Goal: Task Accomplishment & Management: Complete application form

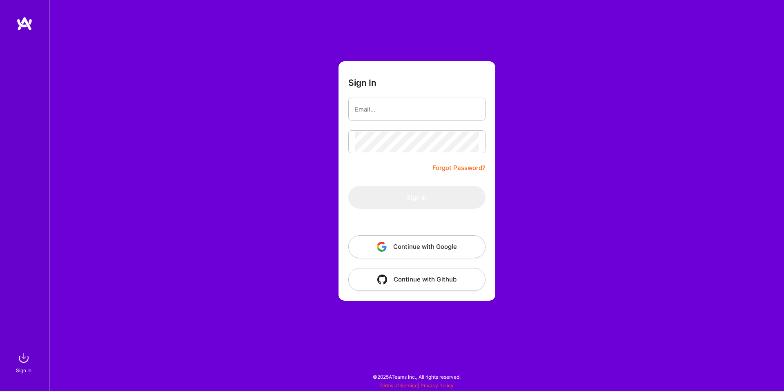
click at [419, 244] on button "Continue with Google" at bounding box center [417, 246] width 137 height 23
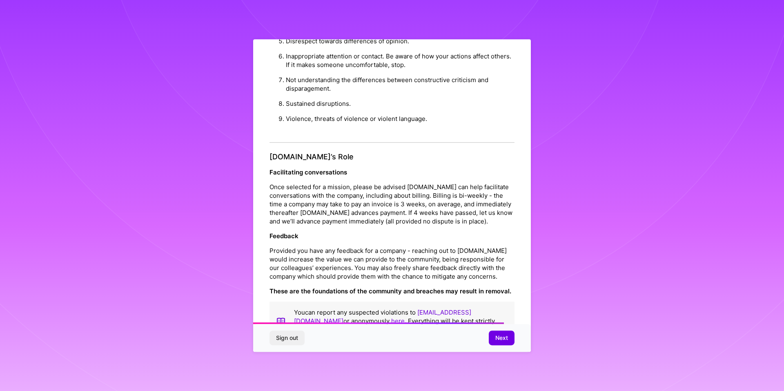
scroll to position [867, 0]
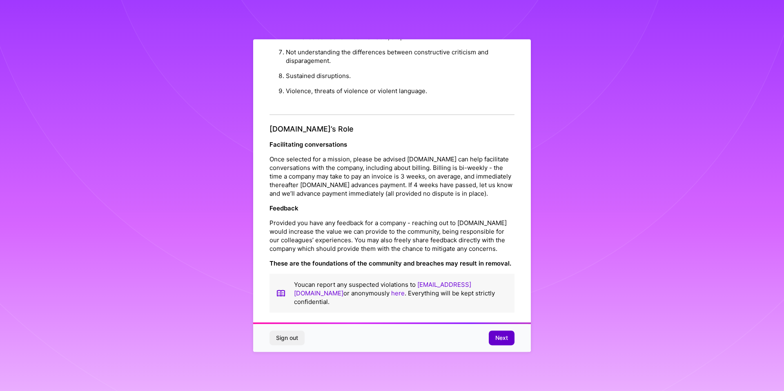
click at [503, 337] on span "Next" at bounding box center [502, 338] width 13 height 8
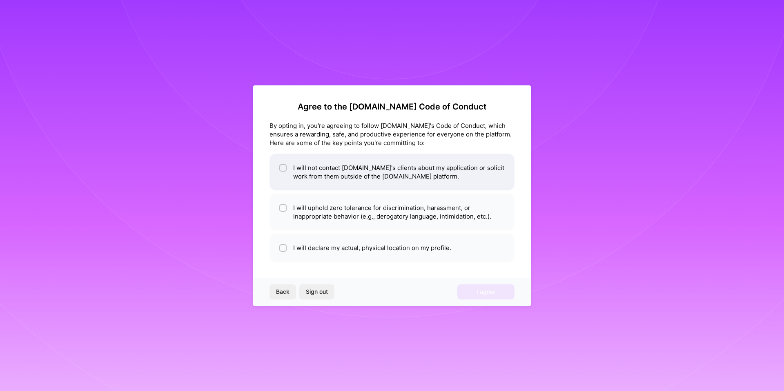
click at [352, 169] on li "I will not contact [DOMAIN_NAME]'s clients about my application or solicit work…" at bounding box center [392, 172] width 245 height 37
checkbox input "true"
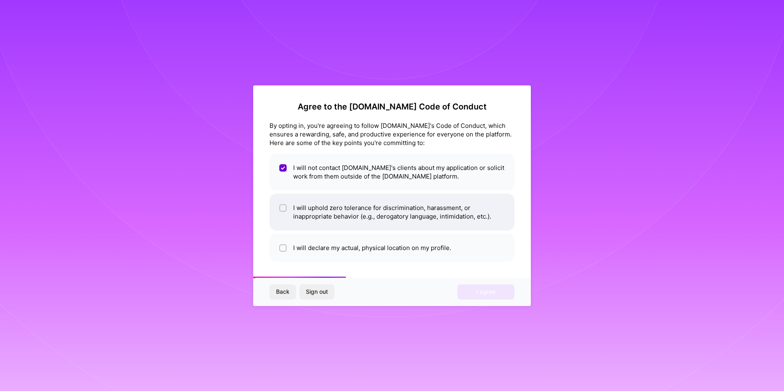
click at [347, 197] on li "I will uphold zero tolerance for discrimination, harassment, or inappropriate b…" at bounding box center [392, 212] width 245 height 37
checkbox input "true"
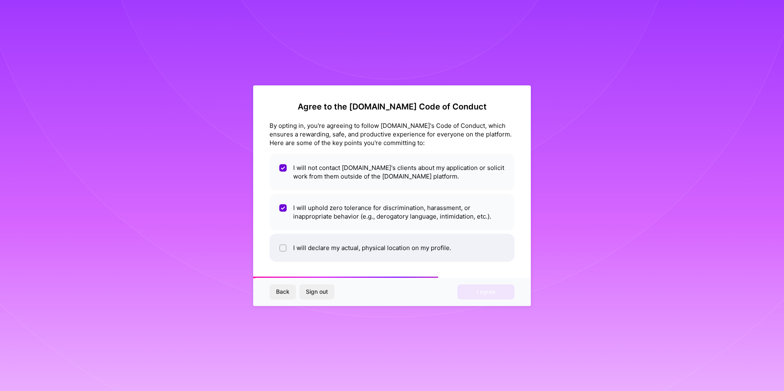
click at [342, 241] on li "I will declare my actual, physical location on my profile." at bounding box center [392, 248] width 245 height 28
checkbox input "true"
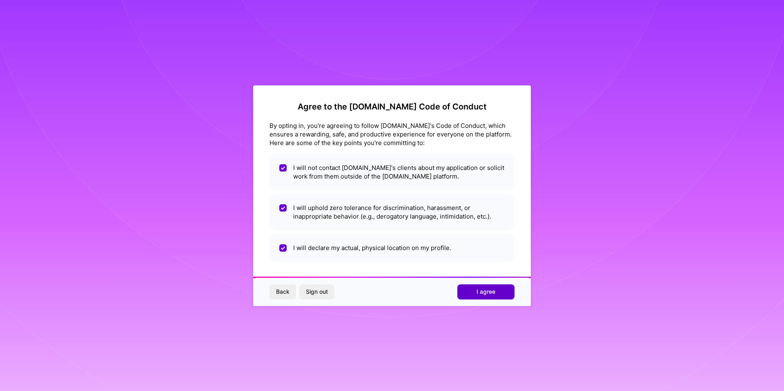
click at [470, 293] on button "I agree" at bounding box center [486, 291] width 57 height 15
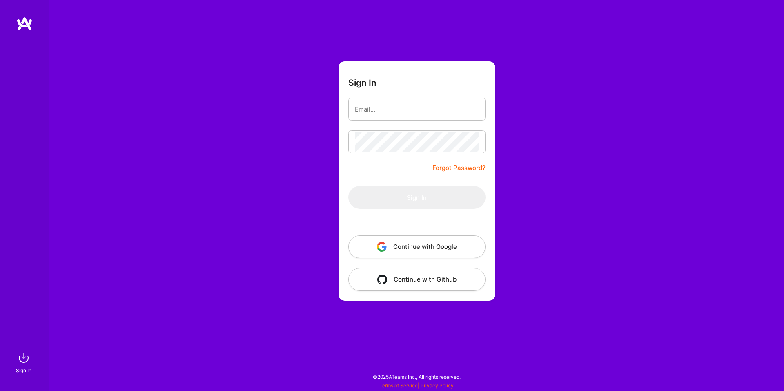
click at [397, 255] on button "Continue with Google" at bounding box center [417, 246] width 137 height 23
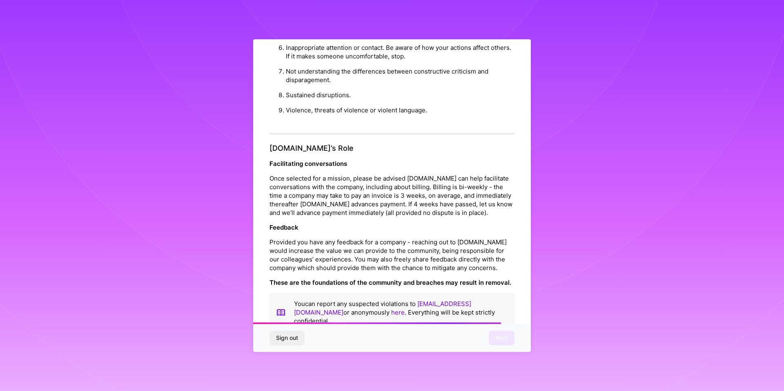
scroll to position [867, 0]
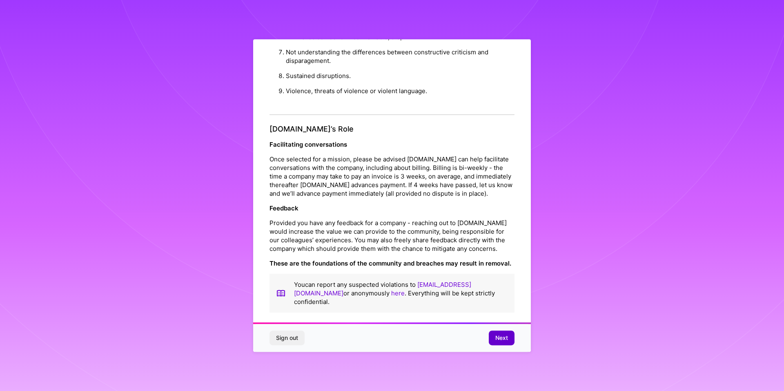
click at [508, 331] on button "Next" at bounding box center [502, 338] width 26 height 15
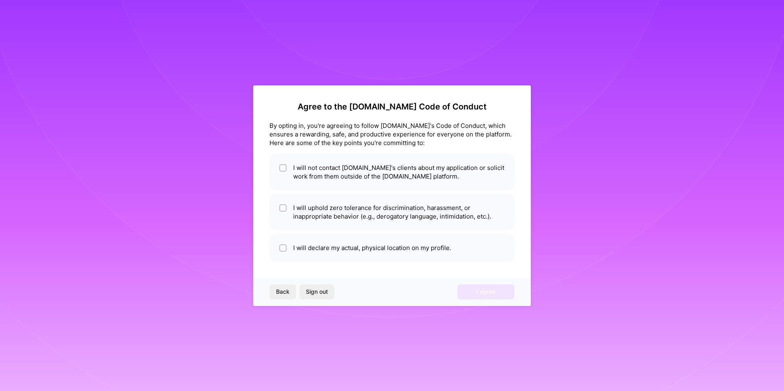
scroll to position [0, 0]
click at [369, 184] on li "I will not contact [DOMAIN_NAME]'s clients about my application or solicit work…" at bounding box center [392, 172] width 245 height 37
checkbox input "true"
click at [371, 205] on li "I will uphold zero tolerance for discrimination, harassment, or inappropriate b…" at bounding box center [392, 212] width 245 height 37
checkbox input "true"
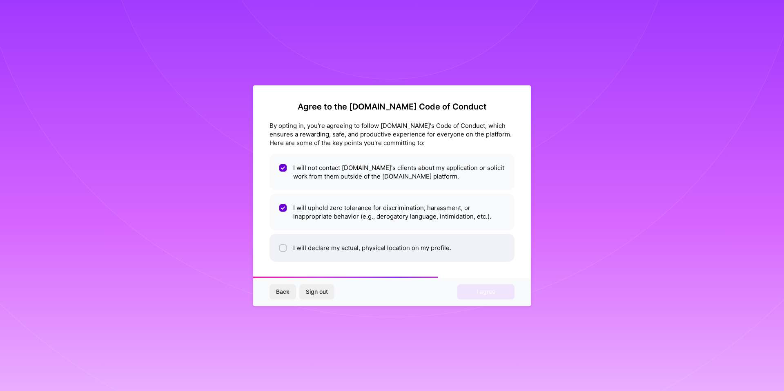
click at [399, 255] on li "I will declare my actual, physical location on my profile." at bounding box center [392, 248] width 245 height 28
checkbox input "true"
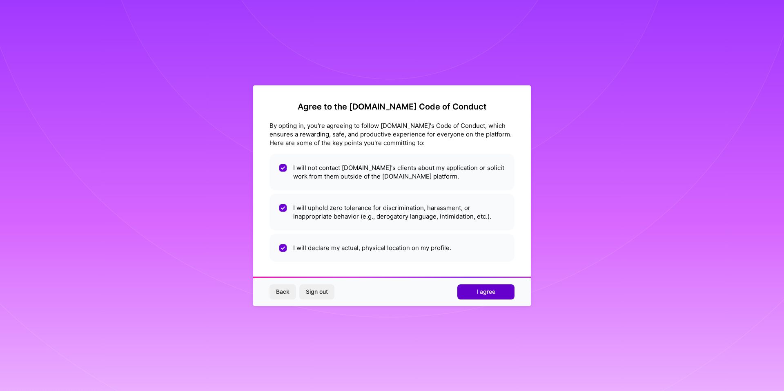
click at [474, 289] on button "I agree" at bounding box center [486, 291] width 57 height 15
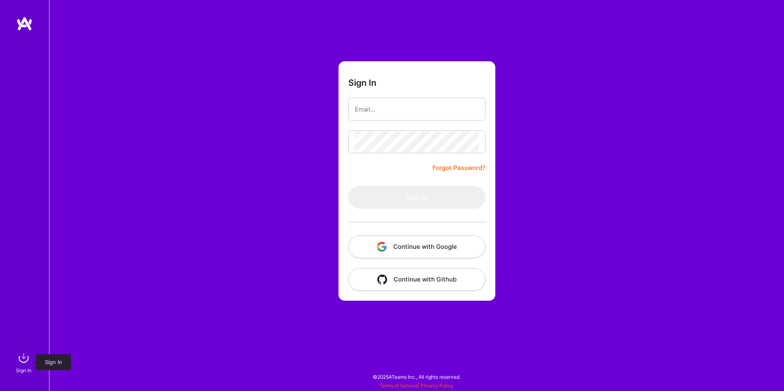
click at [25, 362] on img at bounding box center [24, 358] width 16 height 16
click at [23, 357] on img at bounding box center [24, 358] width 16 height 16
click at [136, 320] on div "Sign In Forgot Password? Sign In Continue with Google Continue with Github" at bounding box center [416, 195] width 735 height 391
click at [25, 358] on img at bounding box center [24, 358] width 16 height 16
click at [387, 244] on img "button" at bounding box center [382, 247] width 10 height 10
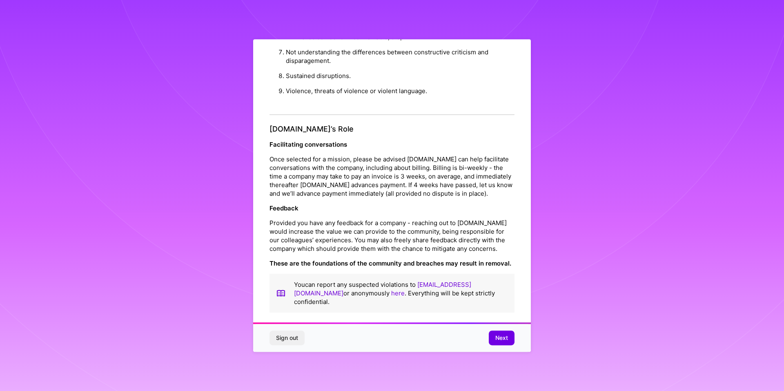
scroll to position [4, 0]
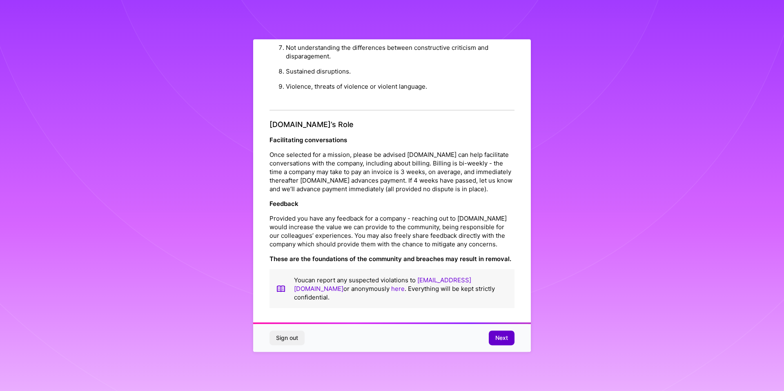
click at [495, 341] on button "Next" at bounding box center [502, 338] width 26 height 15
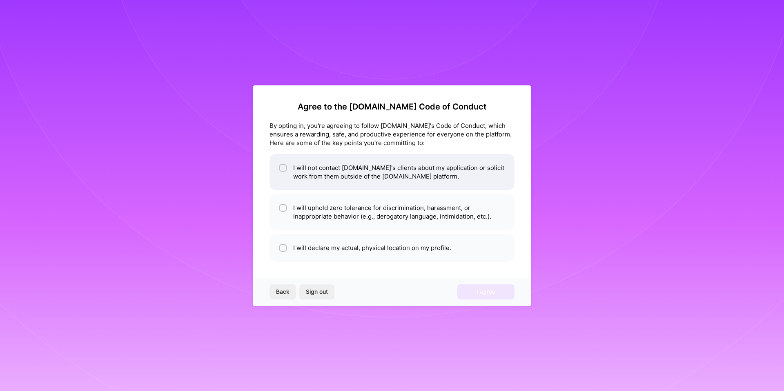
click at [445, 184] on li "I will not contact [DOMAIN_NAME]'s clients about my application or solicit work…" at bounding box center [392, 172] width 245 height 37
checkbox input "true"
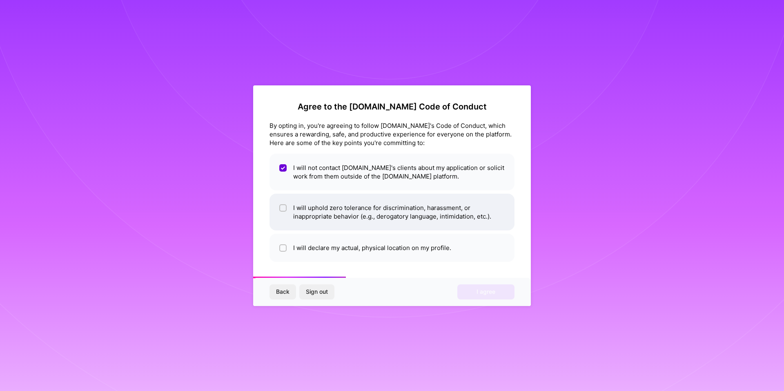
click at [457, 208] on li "I will uphold zero tolerance for discrimination, harassment, or inappropriate b…" at bounding box center [392, 212] width 245 height 37
checkbox input "true"
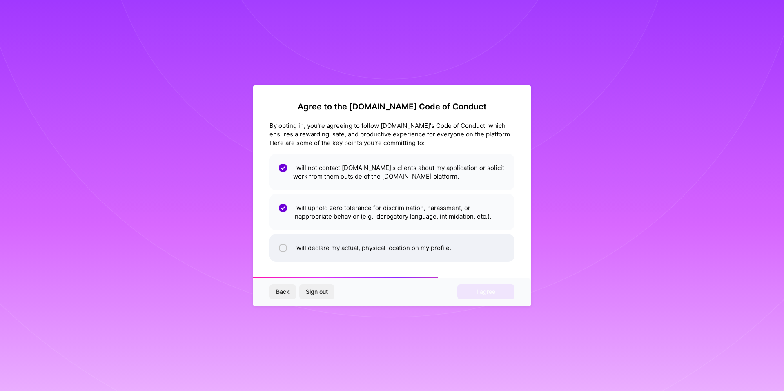
click at [475, 259] on li "I will declare my actual, physical location on my profile." at bounding box center [392, 248] width 245 height 28
checkbox input "true"
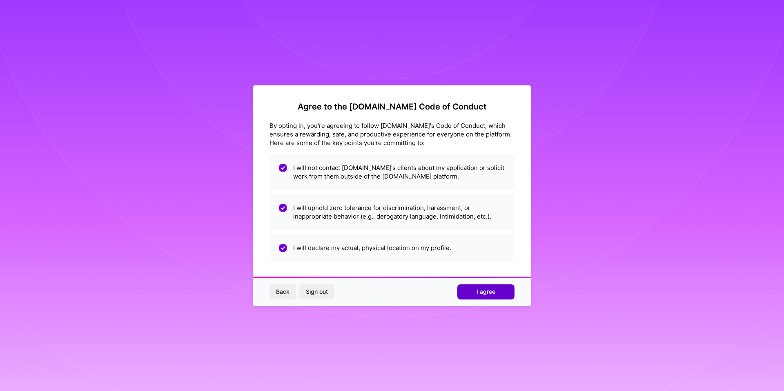
click at [503, 296] on button "I agree" at bounding box center [486, 291] width 57 height 15
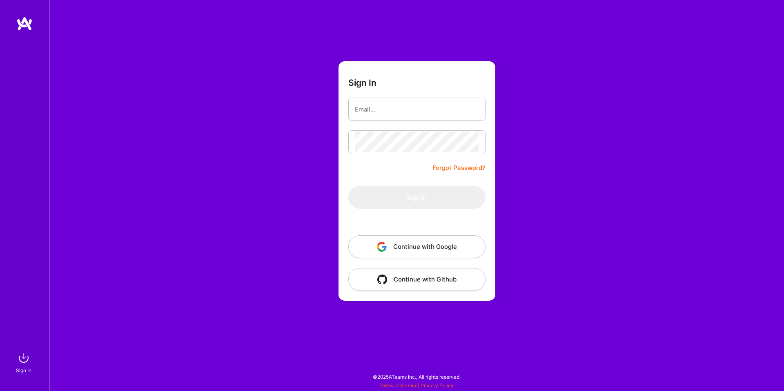
click at [27, 29] on img at bounding box center [24, 23] width 16 height 15
click at [380, 97] on form "Sign In Forgot Password? Sign In Continue with Google Continue with Github" at bounding box center [417, 180] width 157 height 239
click at [381, 105] on input "email" at bounding box center [417, 109] width 124 height 21
type input "[EMAIL_ADDRESS][DOMAIN_NAME]"
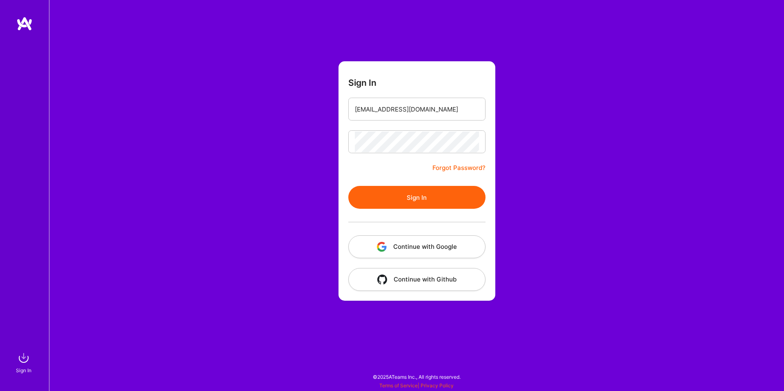
click at [413, 190] on button "Sign In" at bounding box center [417, 197] width 137 height 23
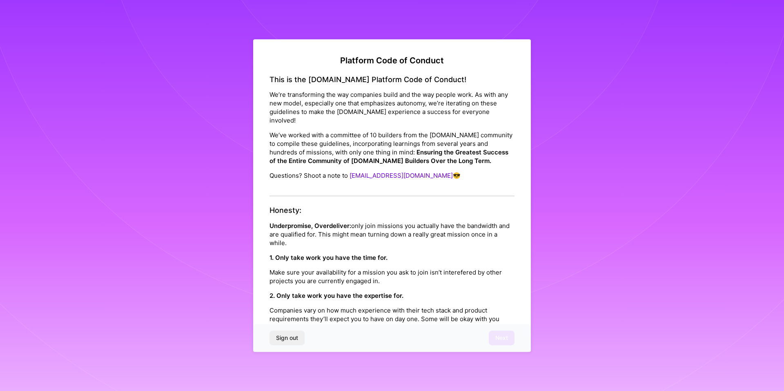
drag, startPoint x: 413, startPoint y: 190, endPoint x: 428, endPoint y: 205, distance: 21.1
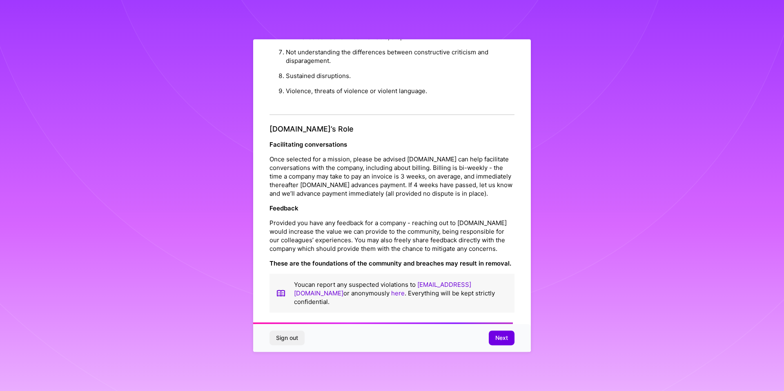
scroll to position [867, 0]
click at [494, 337] on button "Next" at bounding box center [502, 338] width 26 height 15
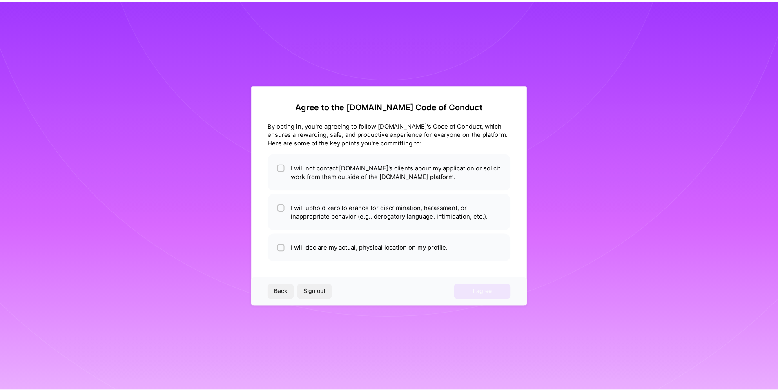
scroll to position [0, 0]
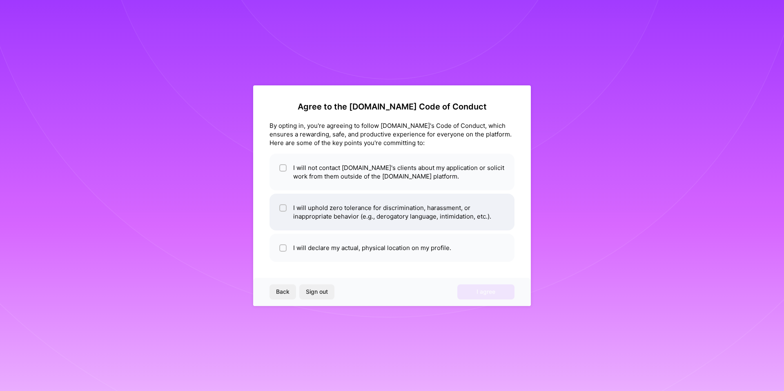
click at [332, 198] on li "I will uphold zero tolerance for discrimination, harassment, or inappropriate b…" at bounding box center [392, 212] width 245 height 37
checkbox input "true"
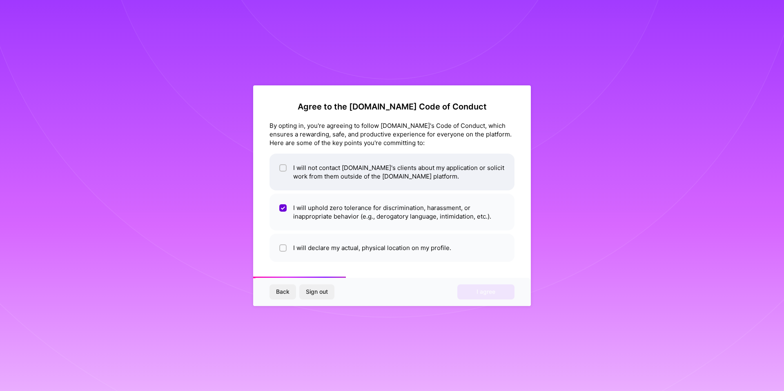
click at [340, 188] on li "I will not contact [DOMAIN_NAME]'s clients about my application or solicit work…" at bounding box center [392, 172] width 245 height 37
checkbox input "true"
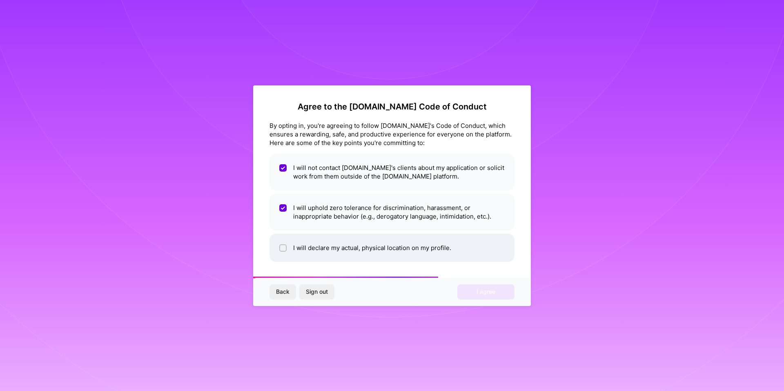
click at [379, 237] on li "I will declare my actual, physical location on my profile." at bounding box center [392, 248] width 245 height 28
checkbox input "true"
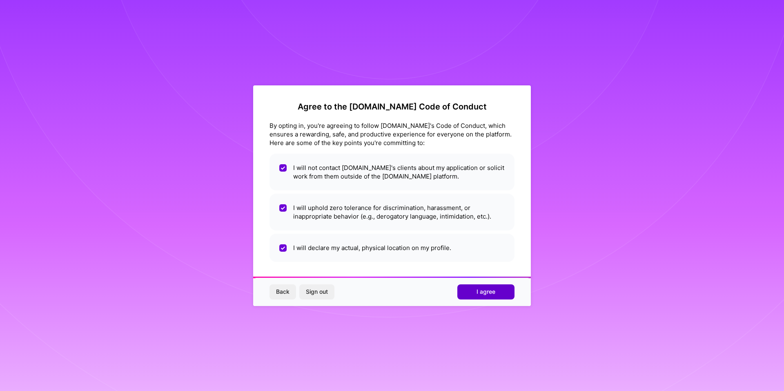
click at [483, 293] on span "I agree" at bounding box center [486, 292] width 19 height 8
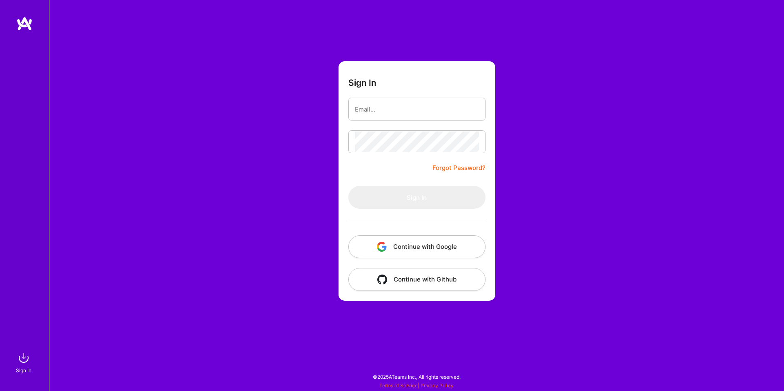
click at [416, 382] on link "Terms of Service" at bounding box center [399, 385] width 38 height 6
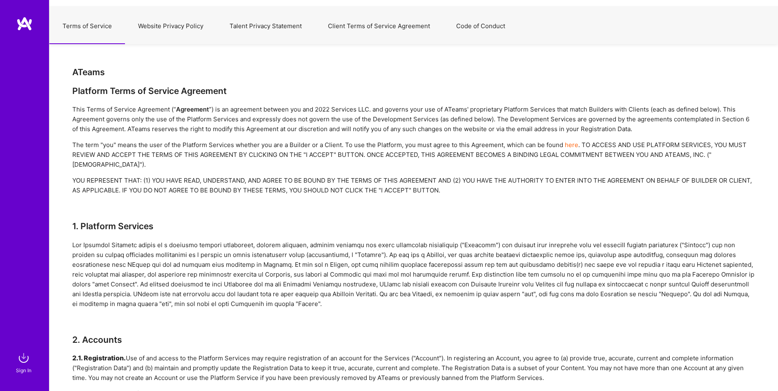
click at [170, 21] on button "Website Privacy Policy" at bounding box center [171, 26] width 92 height 36
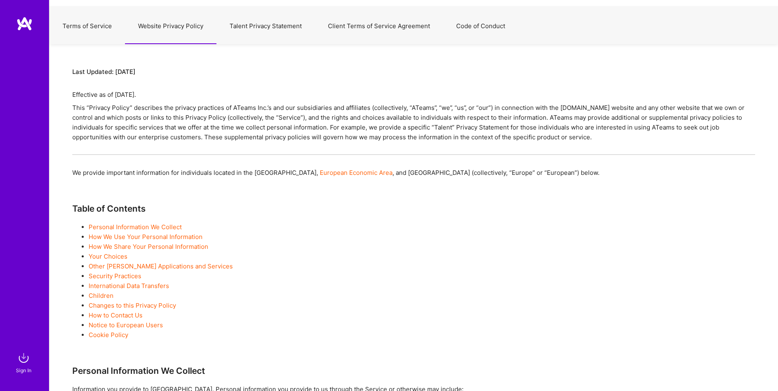
click at [253, 24] on button "Talent Privacy Statement" at bounding box center [266, 26] width 98 height 36
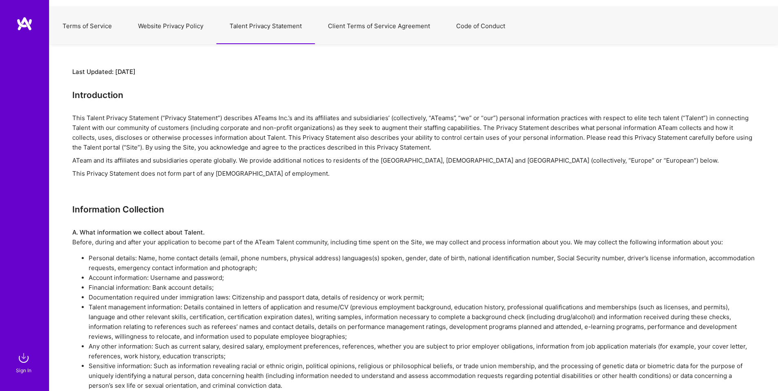
click at [349, 24] on button "Client Terms of Service Agreement" at bounding box center [379, 26] width 128 height 36
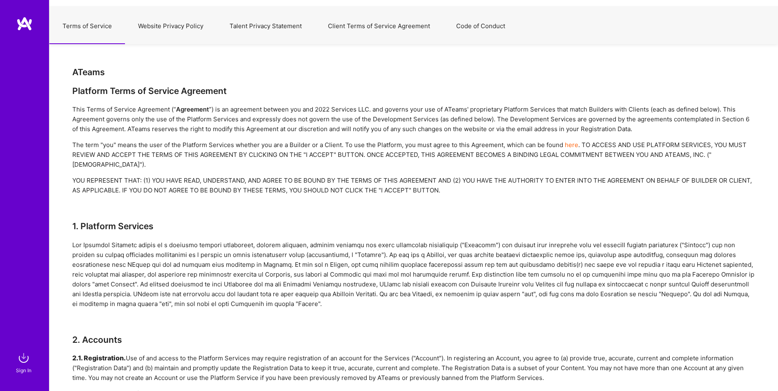
click at [471, 29] on button "Code of Conduct" at bounding box center [480, 26] width 75 height 36
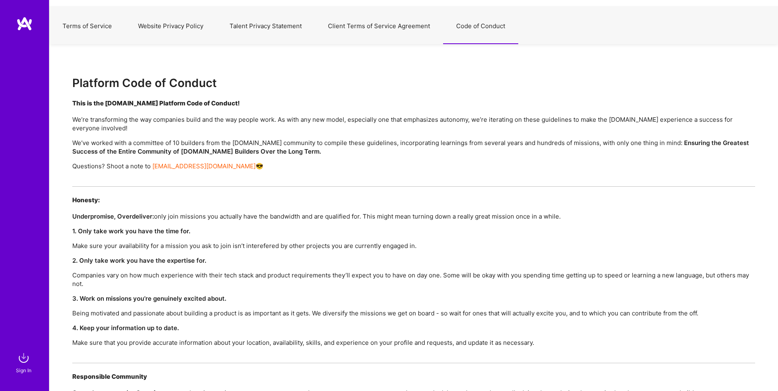
click at [389, 29] on button "Client Terms of Service Agreement" at bounding box center [379, 26] width 128 height 36
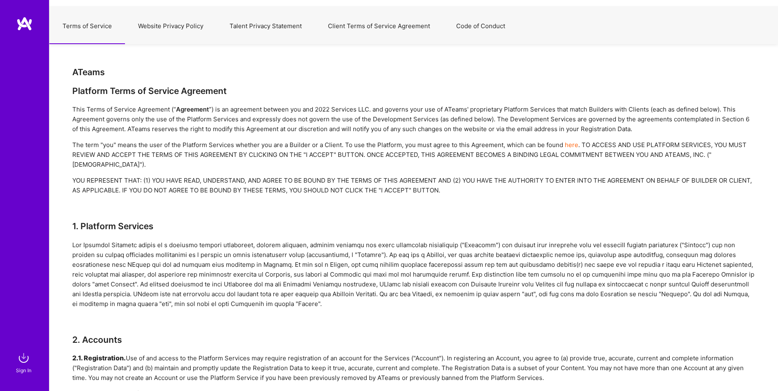
click at [389, 29] on button "Client Terms of Service Agreement" at bounding box center [379, 26] width 128 height 36
click at [293, 30] on button "Talent Privacy Statement" at bounding box center [266, 26] width 98 height 36
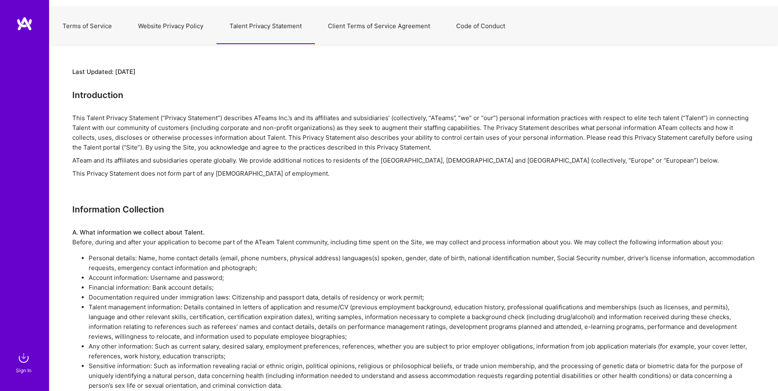
click at [367, 24] on button "Client Terms of Service Agreement" at bounding box center [379, 26] width 128 height 36
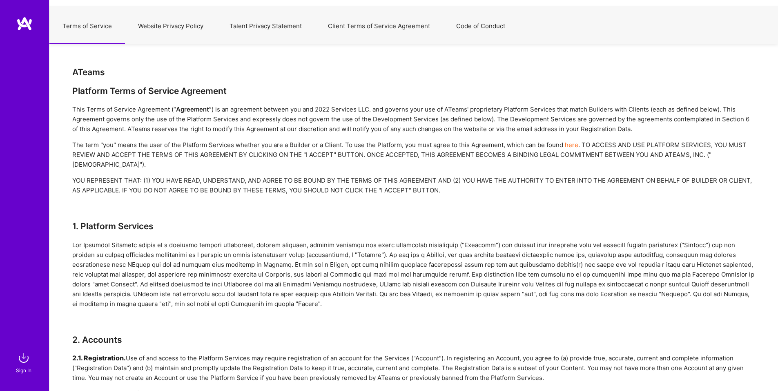
click at [212, 25] on button "Website Privacy Policy" at bounding box center [171, 26] width 92 height 36
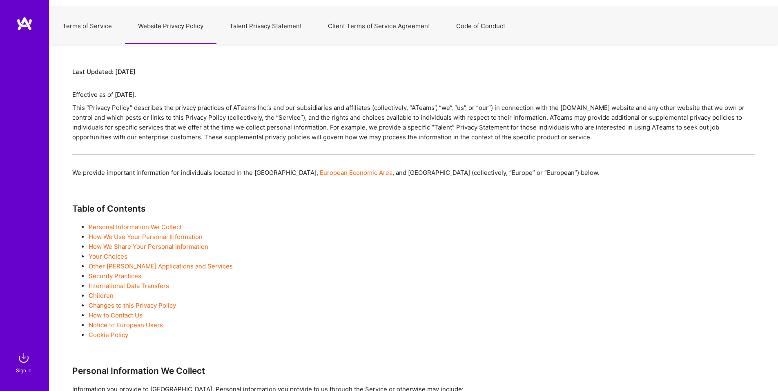
click at [230, 24] on button "Talent Privacy Statement" at bounding box center [266, 26] width 98 height 36
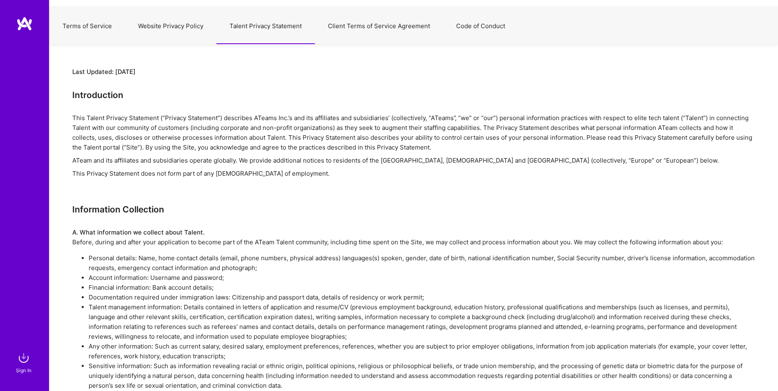
click at [480, 35] on button "Code of Conduct" at bounding box center [480, 26] width 75 height 36
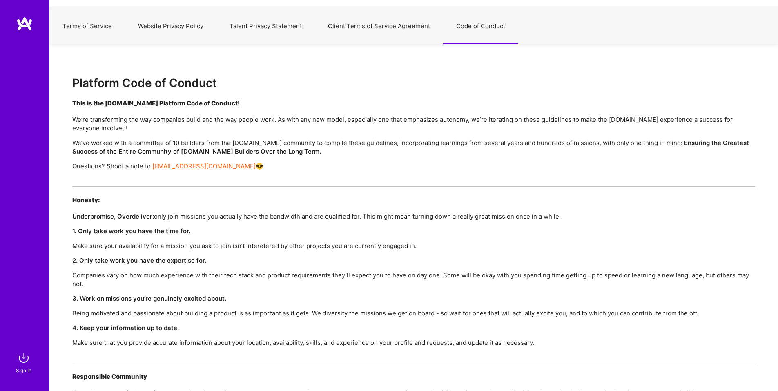
click at [366, 38] on button "Client Terms of Service Agreement" at bounding box center [379, 26] width 128 height 36
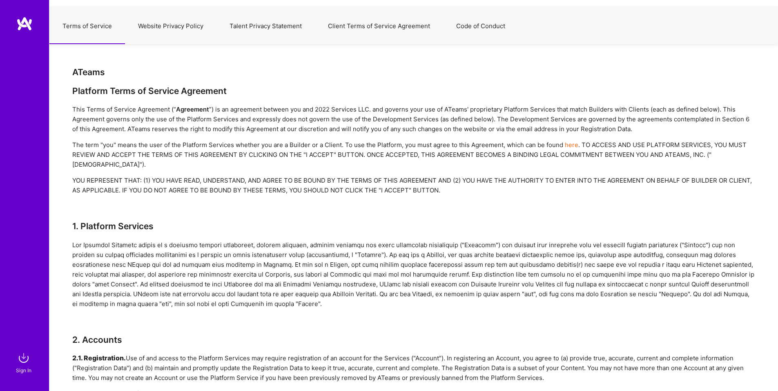
click at [189, 36] on button "Website Privacy Policy" at bounding box center [171, 26] width 92 height 36
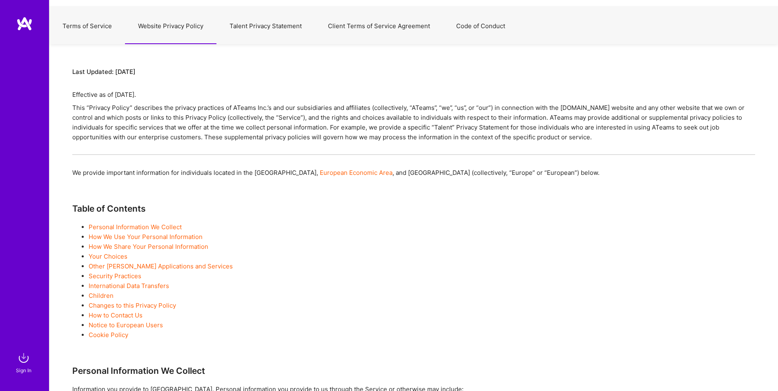
click at [232, 41] on button "Talent Privacy Statement" at bounding box center [266, 26] width 98 height 36
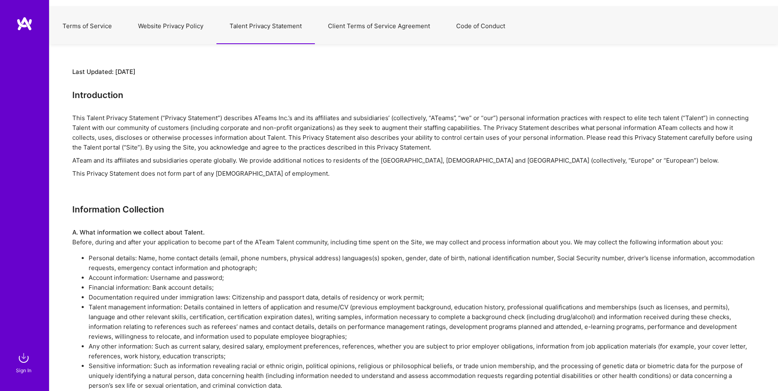
click at [469, 40] on button "Code of Conduct" at bounding box center [480, 26] width 75 height 36
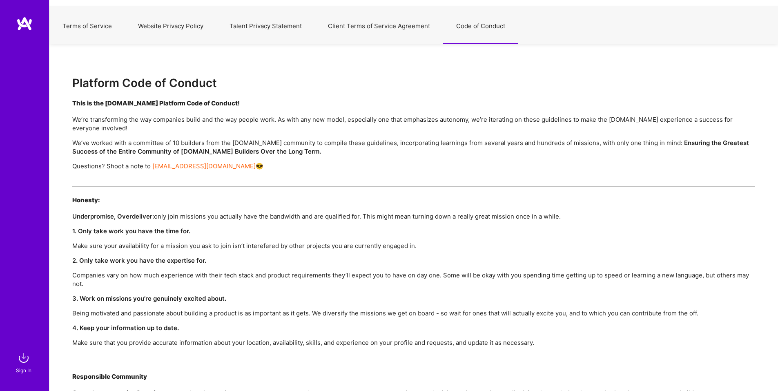
click at [238, 14] on button "Talent Privacy Statement" at bounding box center [266, 26] width 98 height 36
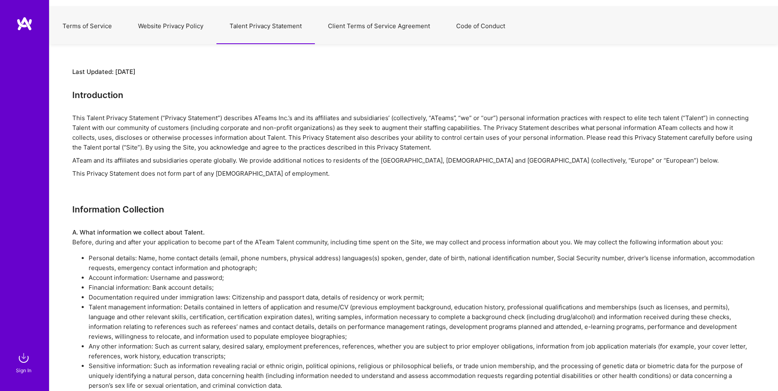
click at [198, 14] on button "Website Privacy Policy" at bounding box center [171, 26] width 92 height 36
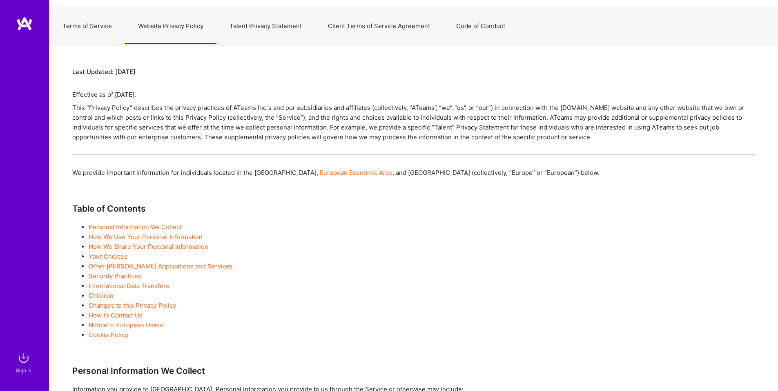
click at [112, 33] on button "Terms of Service" at bounding box center [87, 26] width 76 height 36
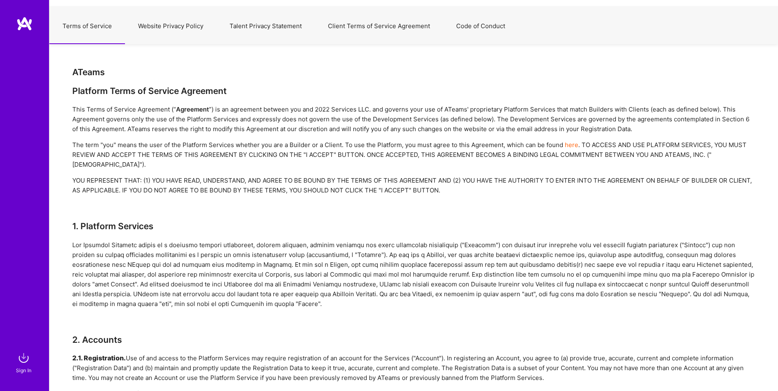
click at [144, 38] on button "Website Privacy Policy" at bounding box center [171, 26] width 92 height 36
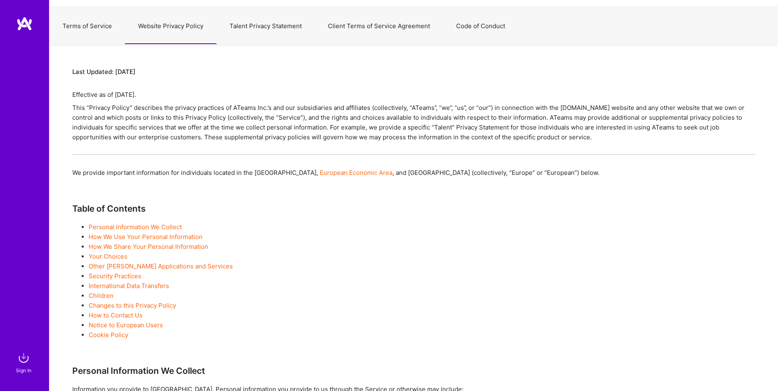
click at [261, 39] on button "Talent Privacy Statement" at bounding box center [266, 26] width 98 height 36
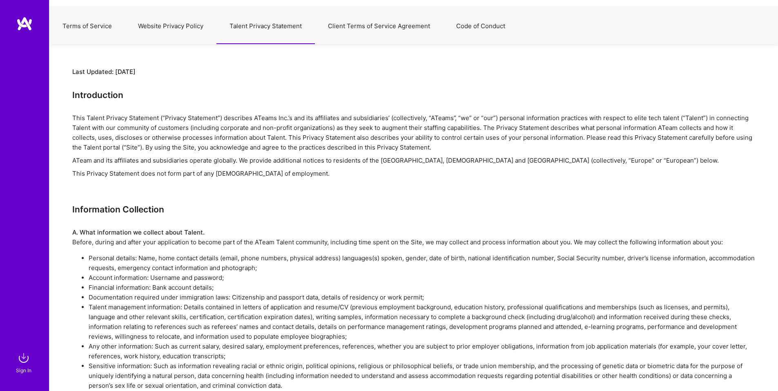
click at [461, 15] on button "Code of Conduct" at bounding box center [480, 26] width 75 height 36
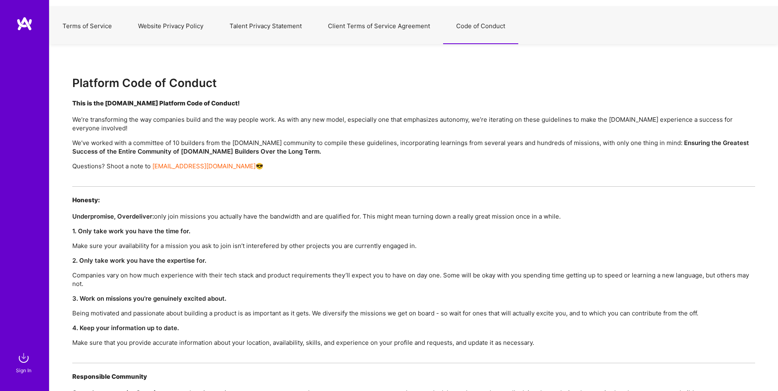
click at [380, 33] on button "Client Terms of Service Agreement" at bounding box center [379, 26] width 128 height 36
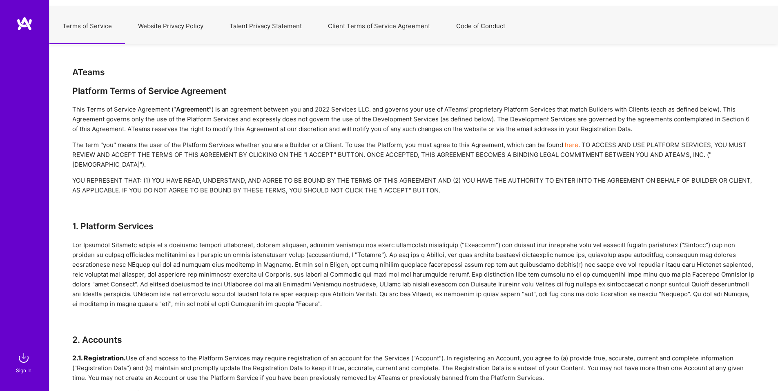
click at [277, 17] on button "Talent Privacy Statement" at bounding box center [266, 26] width 98 height 36
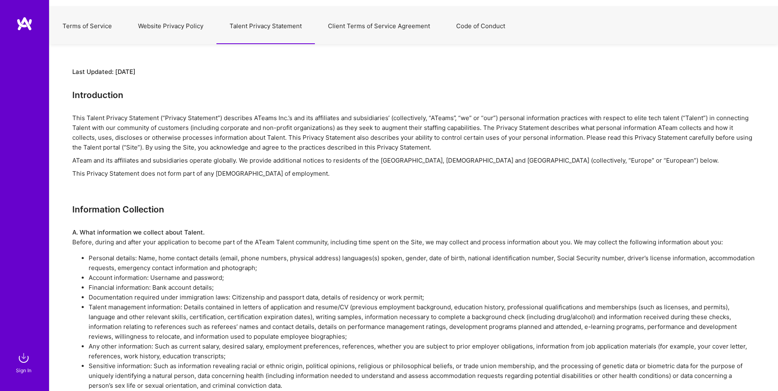
click at [456, 11] on button "Code of Conduct" at bounding box center [480, 26] width 75 height 36
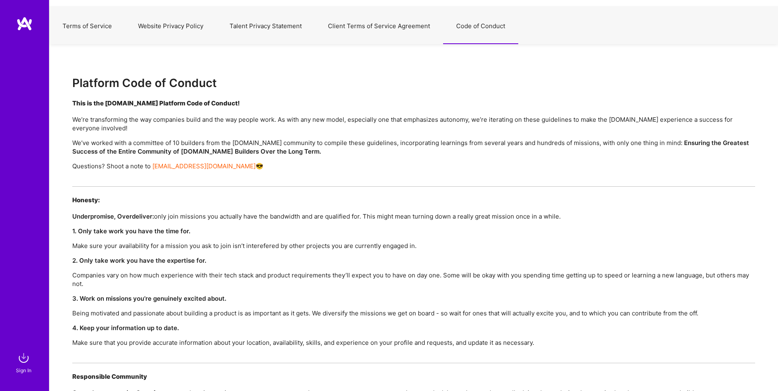
click at [341, 22] on button "Client Terms of Service Agreement" at bounding box center [379, 26] width 128 height 36
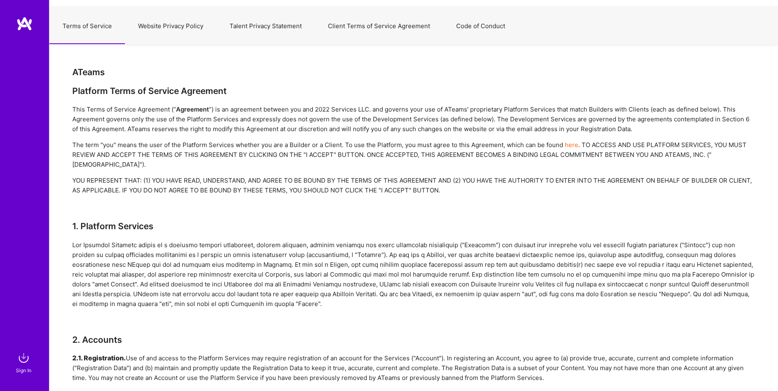
click at [270, 41] on button "Talent Privacy Statement" at bounding box center [266, 26] width 98 height 36
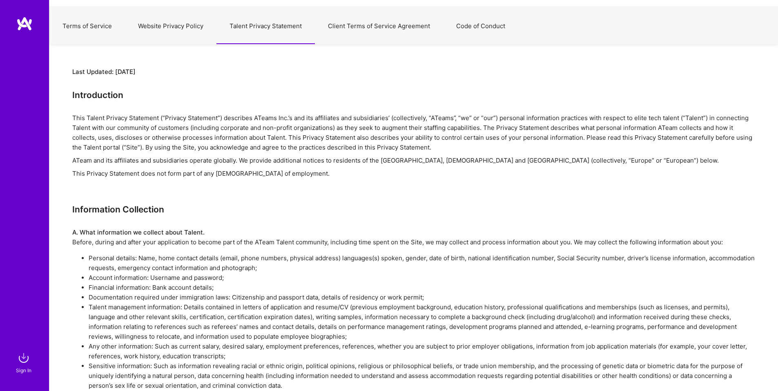
click at [181, 34] on button "Website Privacy Policy" at bounding box center [171, 26] width 92 height 36
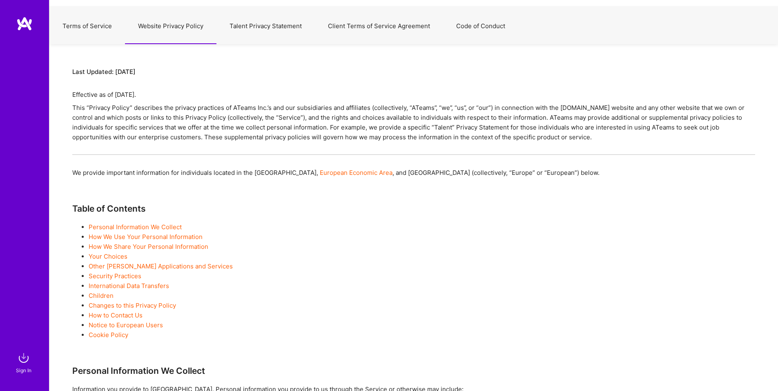
click at [122, 27] on button "Terms of Service" at bounding box center [87, 26] width 76 height 36
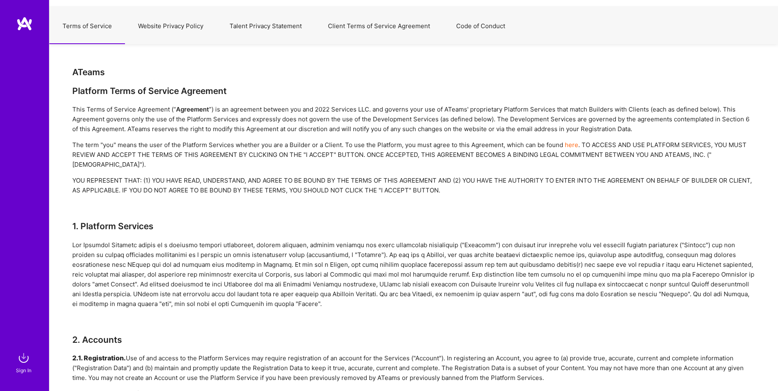
click at [188, 38] on button "Website Privacy Policy" at bounding box center [171, 26] width 92 height 36
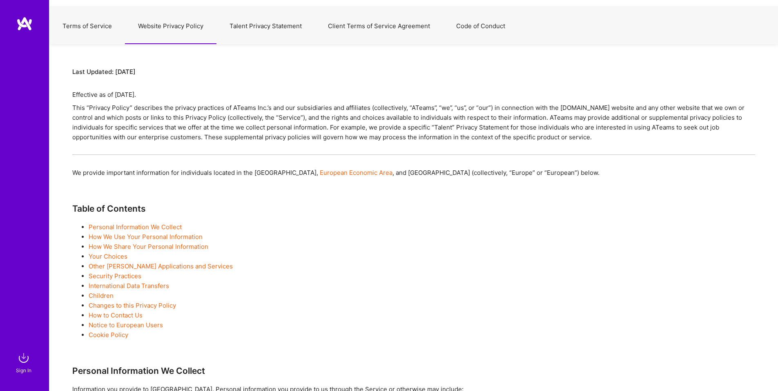
click at [290, 25] on button "Talent Privacy Statement" at bounding box center [266, 26] width 98 height 36
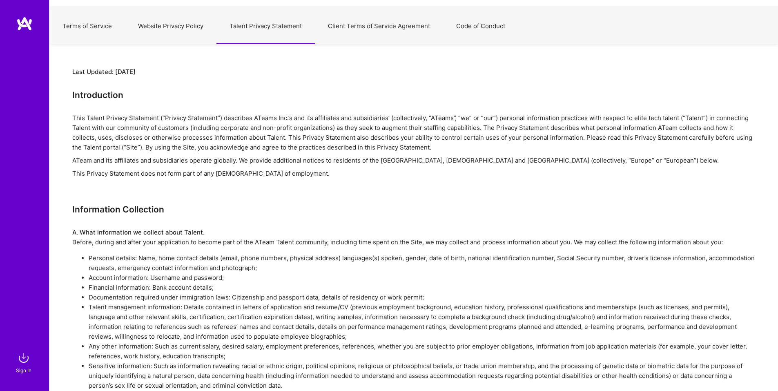
click at [391, 26] on button "Client Terms of Service Agreement" at bounding box center [379, 26] width 128 height 36
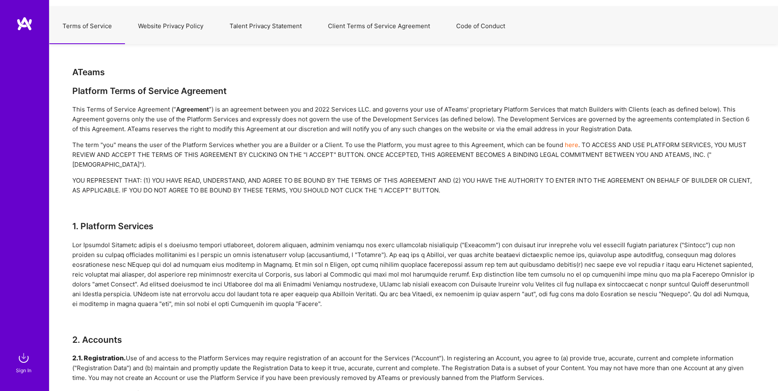
click at [459, 29] on button "Code of Conduct" at bounding box center [480, 26] width 75 height 36
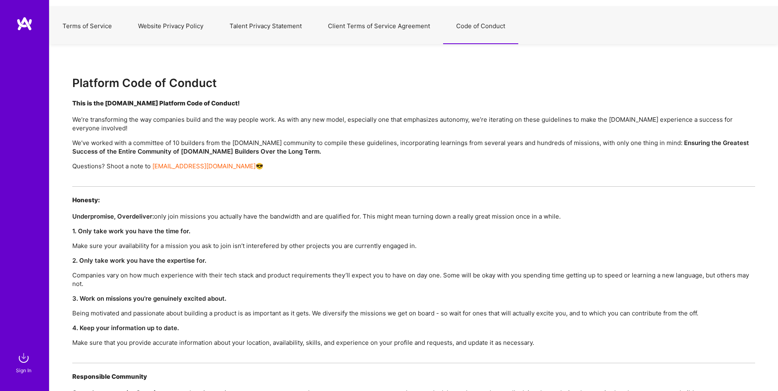
click at [162, 38] on button "Website Privacy Policy" at bounding box center [171, 26] width 92 height 36
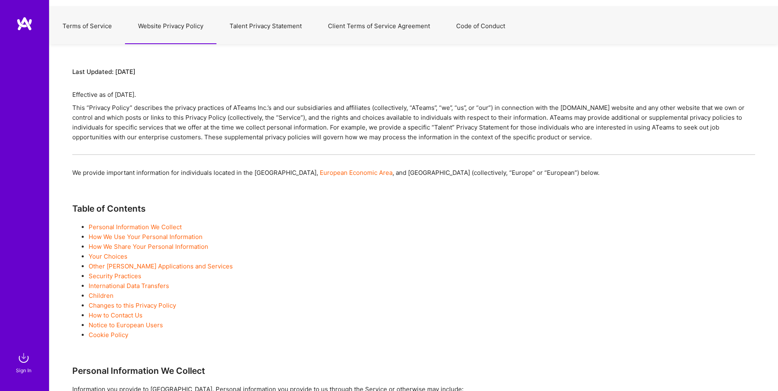
click at [268, 29] on button "Talent Privacy Statement" at bounding box center [266, 26] width 98 height 36
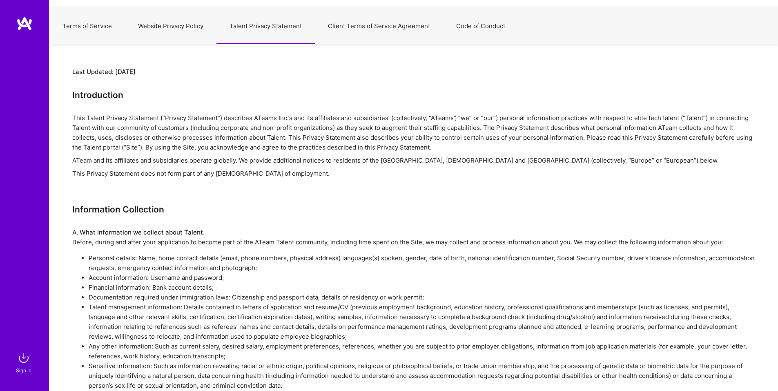
click at [268, 29] on button "Talent Privacy Statement" at bounding box center [266, 26] width 98 height 36
click at [496, 18] on button "Code of Conduct" at bounding box center [480, 26] width 75 height 36
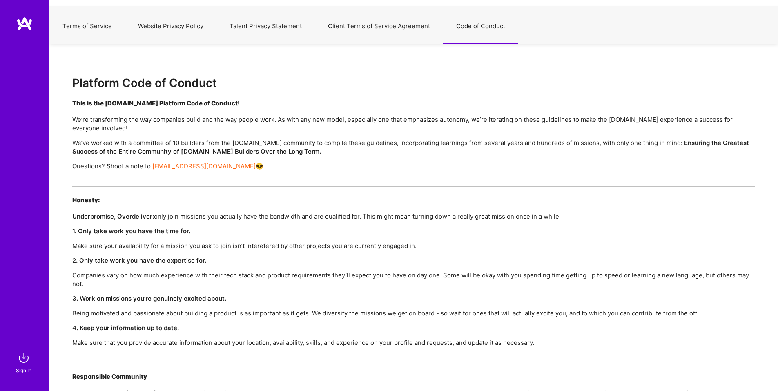
click at [396, 28] on button "Client Terms of Service Agreement" at bounding box center [379, 26] width 128 height 36
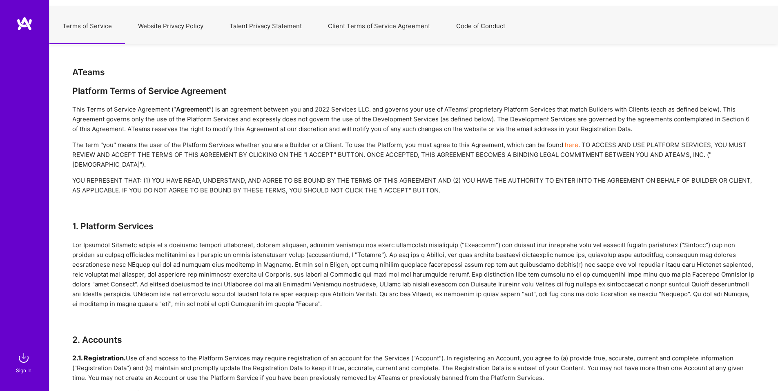
click at [371, 28] on button "Client Terms of Service Agreement" at bounding box center [379, 26] width 128 height 36
click at [364, 28] on button "Client Terms of Service Agreement" at bounding box center [379, 26] width 128 height 36
click at [346, 27] on button "Client Terms of Service Agreement" at bounding box center [379, 26] width 128 height 36
click at [271, 28] on button "Talent Privacy Statement" at bounding box center [266, 26] width 98 height 36
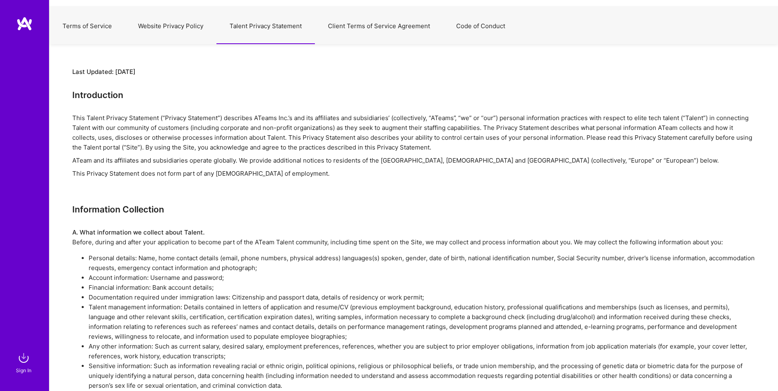
click at [248, 27] on button "Talent Privacy Statement" at bounding box center [266, 26] width 98 height 36
click at [185, 28] on button "Website Privacy Policy" at bounding box center [171, 26] width 92 height 36
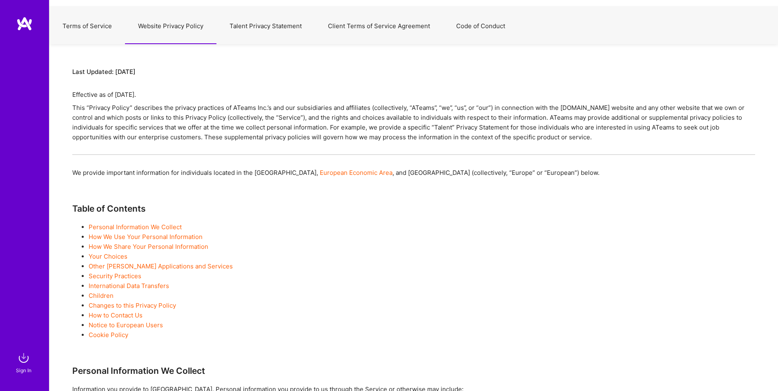
click at [161, 27] on button "Website Privacy Policy" at bounding box center [171, 26] width 92 height 36
click at [90, 35] on button "Terms of Service" at bounding box center [87, 26] width 76 height 36
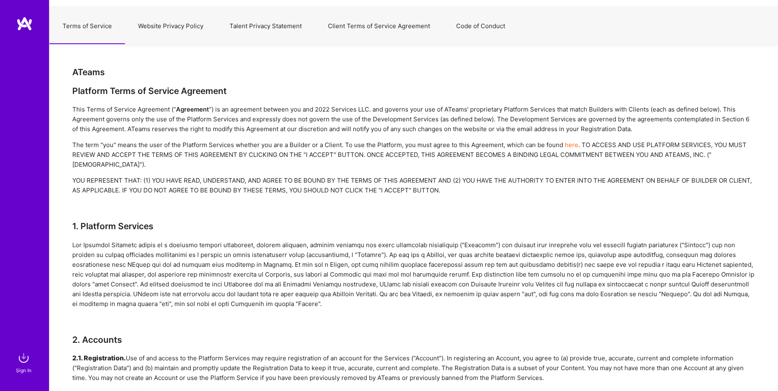
click at [151, 30] on button "Website Privacy Policy" at bounding box center [171, 26] width 92 height 36
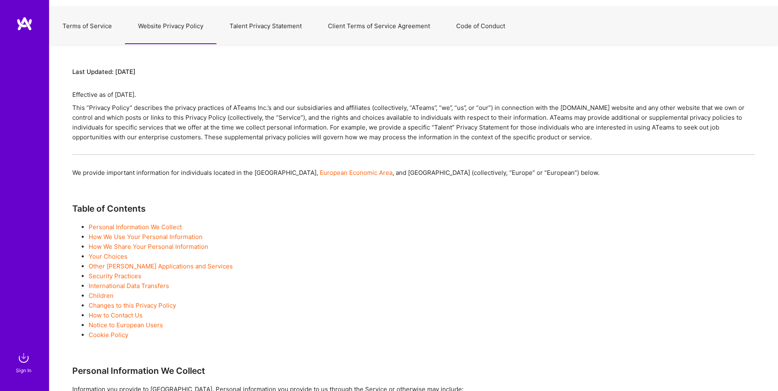
click at [264, 38] on button "Talent Privacy Statement" at bounding box center [266, 26] width 98 height 36
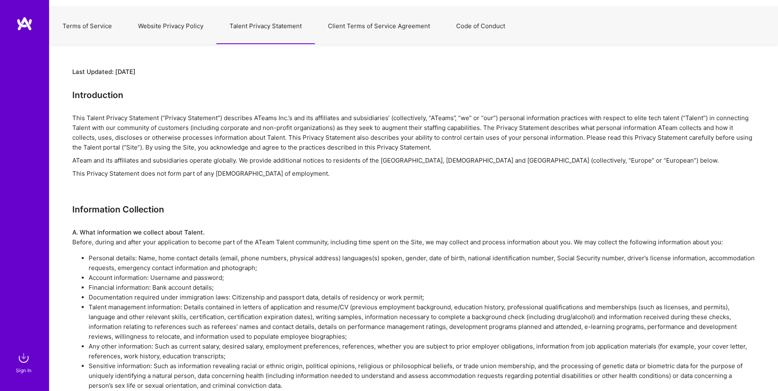
click at [432, 36] on button "Client Terms of Service Agreement" at bounding box center [379, 26] width 128 height 36
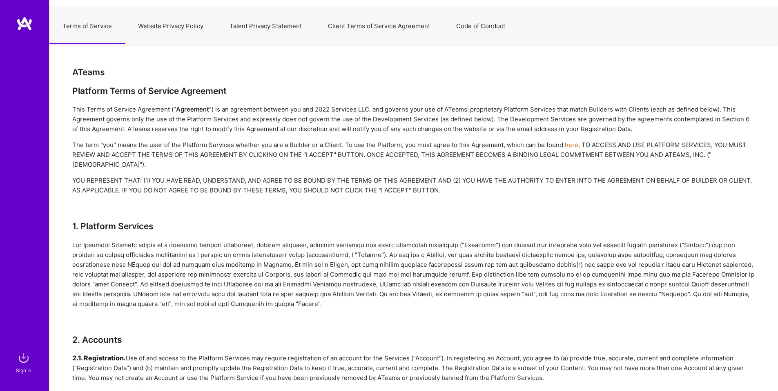
click at [478, 31] on button "Code of Conduct" at bounding box center [480, 26] width 75 height 36
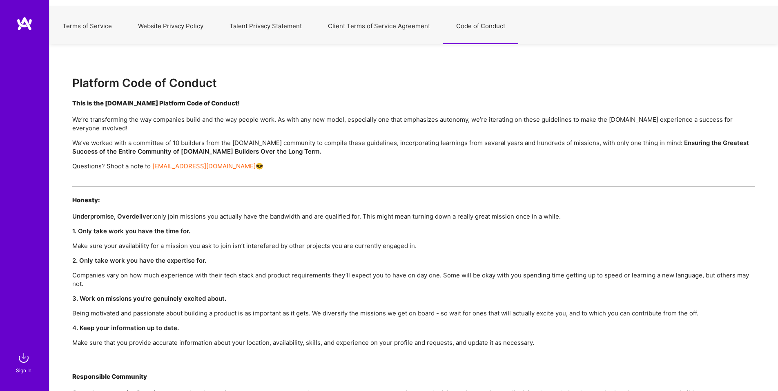
click at [121, 38] on button "Terms of Service" at bounding box center [87, 26] width 76 height 36
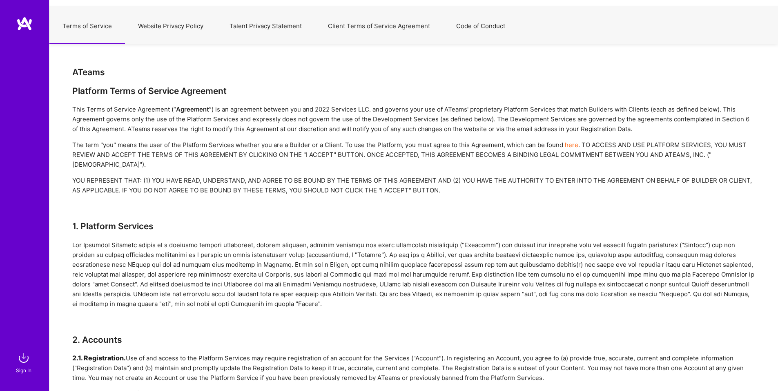
click at [161, 36] on button "Website Privacy Policy" at bounding box center [171, 26] width 92 height 36
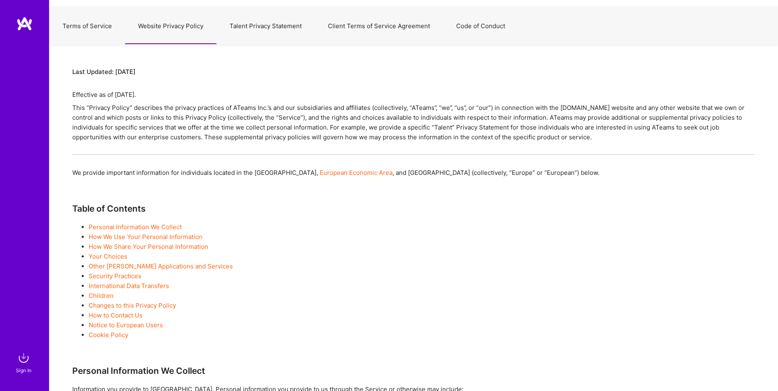
click at [225, 31] on button "Talent Privacy Statement" at bounding box center [266, 26] width 98 height 36
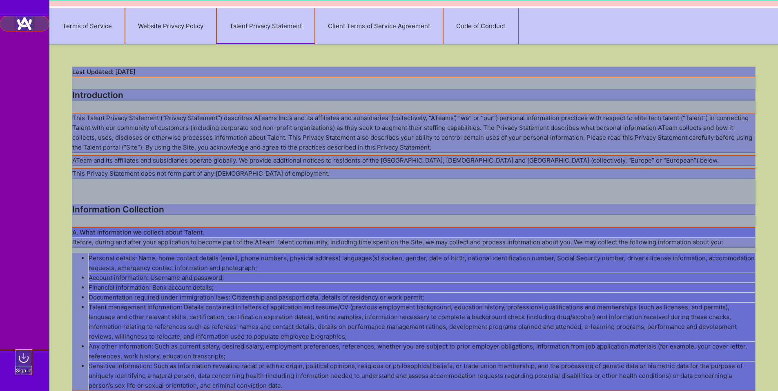
click at [472, 31] on button "Code of Conduct" at bounding box center [480, 26] width 75 height 36
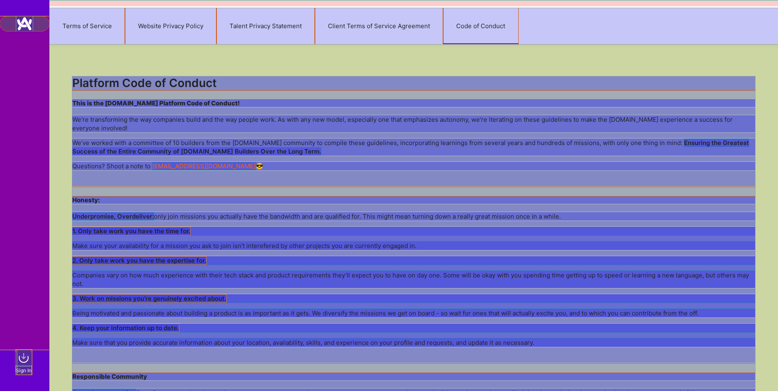
click at [259, 31] on button "Talent Privacy Statement" at bounding box center [266, 26] width 98 height 36
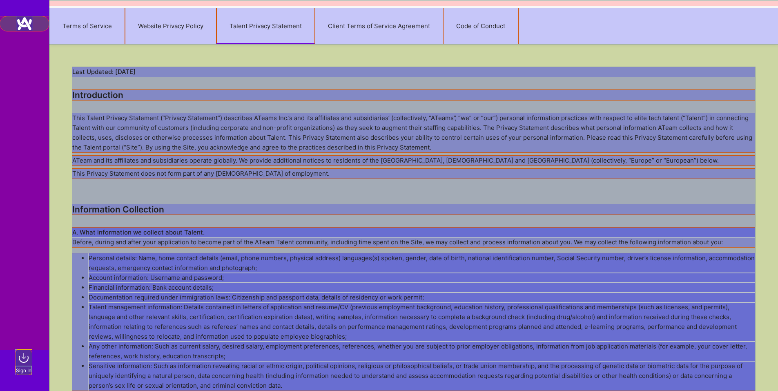
click at [183, 34] on button "Website Privacy Policy" at bounding box center [171, 26] width 92 height 36
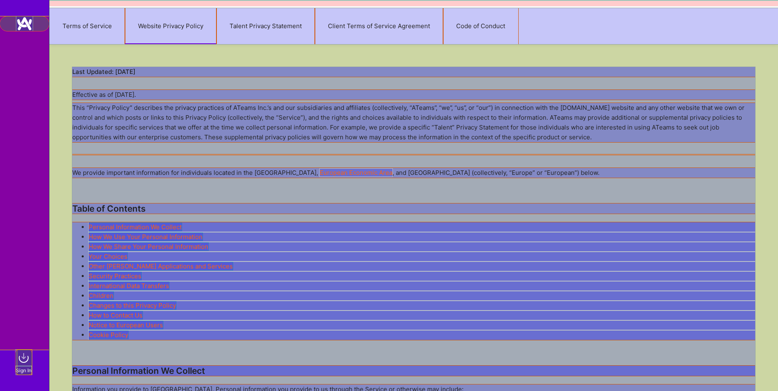
click at [78, 27] on button "Terms of Service" at bounding box center [87, 26] width 76 height 36
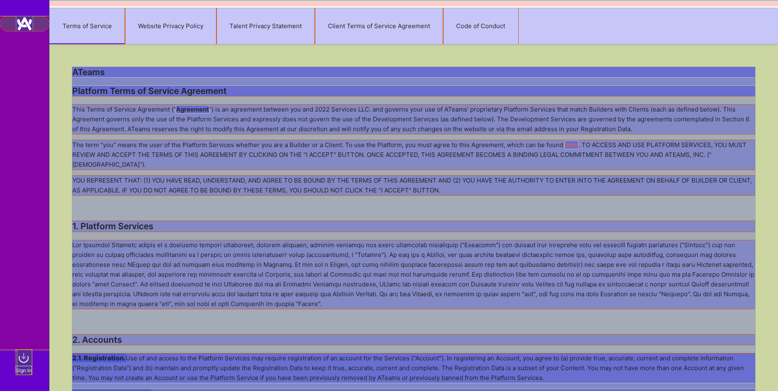
click at [156, 38] on button "Website Privacy Policy" at bounding box center [171, 26] width 92 height 36
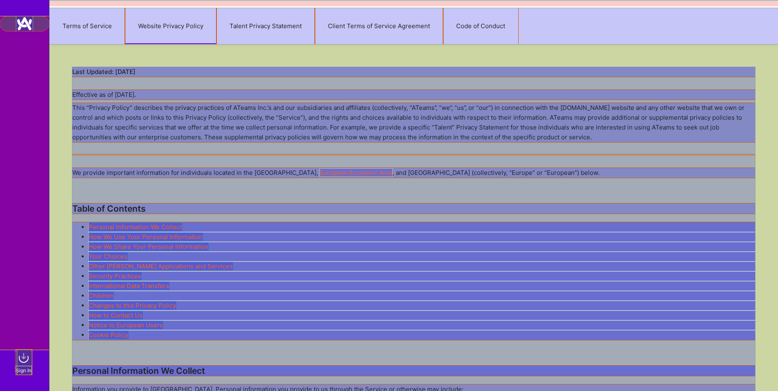
click at [102, 29] on button "Terms of Service" at bounding box center [87, 26] width 76 height 36
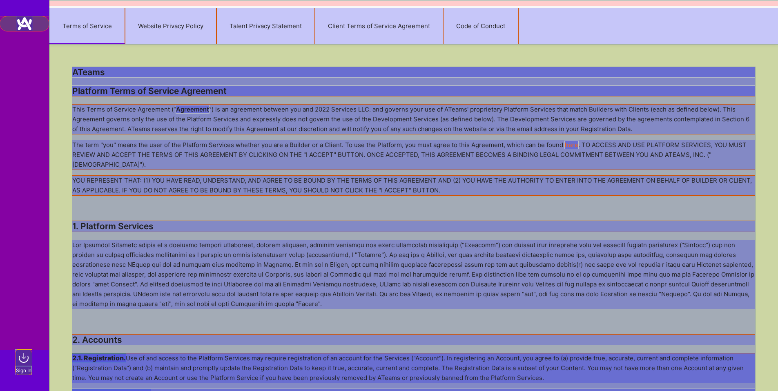
click at [159, 27] on button "Website Privacy Policy" at bounding box center [171, 26] width 92 height 36
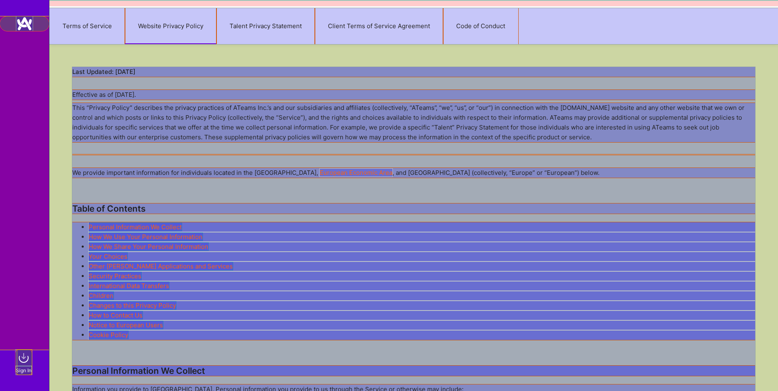
click at [332, 27] on button "Client Terms of Service Agreement" at bounding box center [379, 26] width 128 height 36
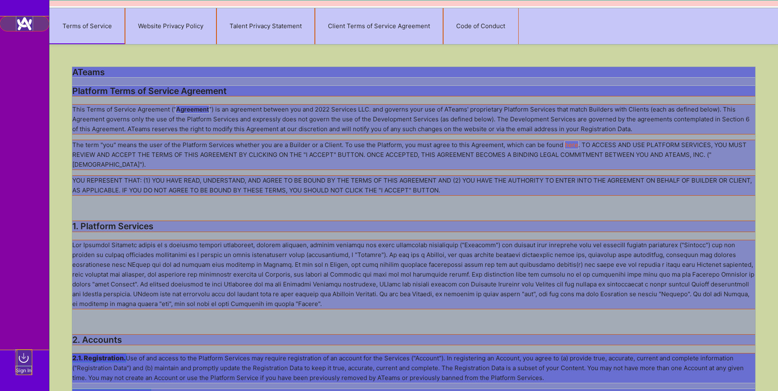
click at [283, 33] on button "Talent Privacy Statement" at bounding box center [266, 26] width 98 height 36
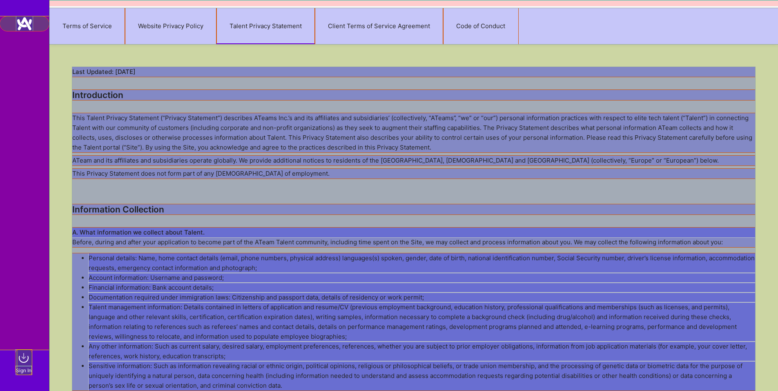
click at [177, 41] on button "Website Privacy Policy" at bounding box center [171, 26] width 92 height 36
